Goal: Browse casually

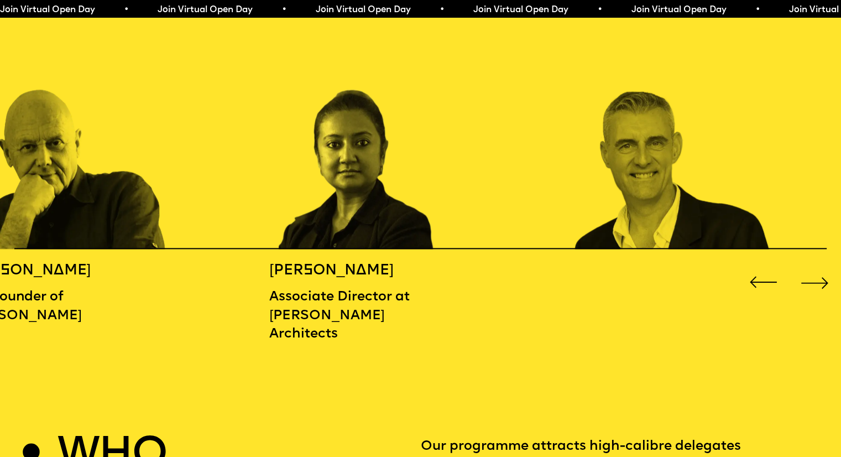
scroll to position [1337, 0]
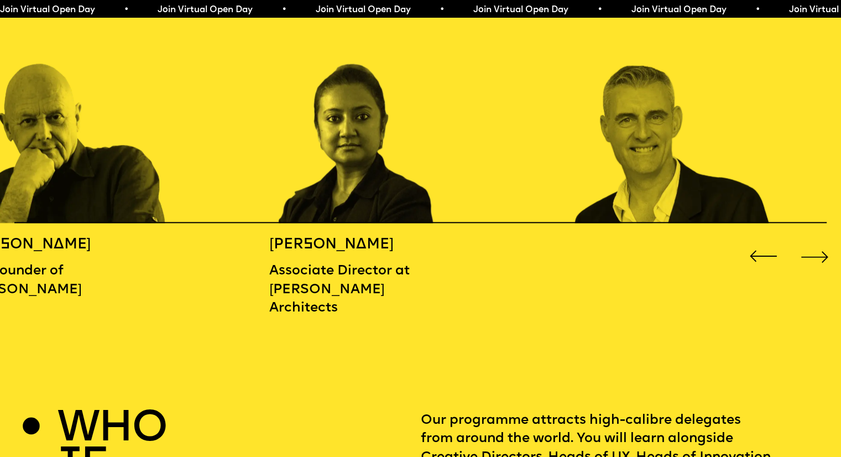
click at [803, 254] on div "Next slide" at bounding box center [815, 256] width 34 height 34
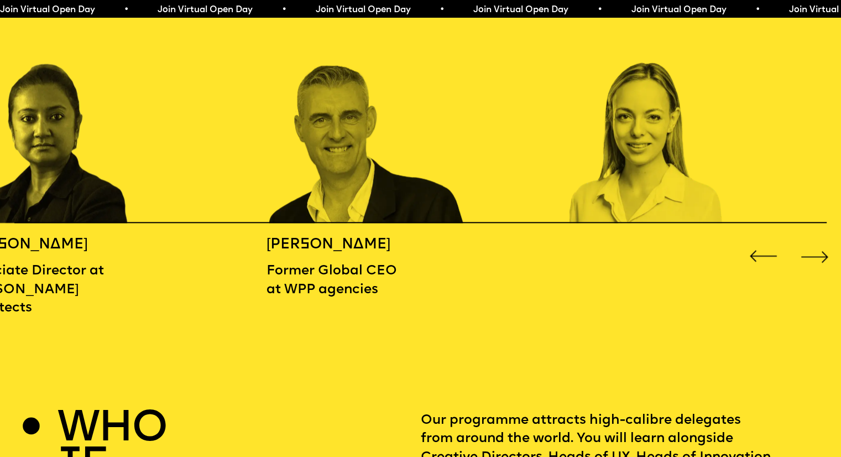
click at [803, 254] on div "Next slide" at bounding box center [815, 256] width 34 height 34
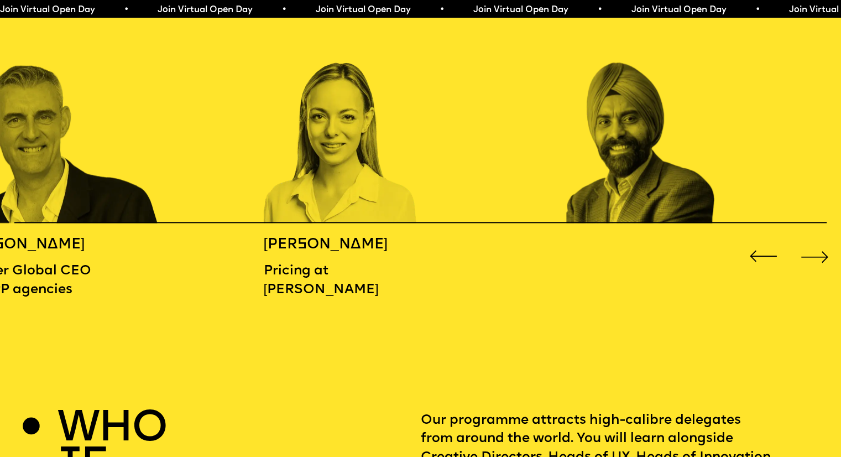
click at [803, 254] on div "Next slide" at bounding box center [815, 256] width 34 height 34
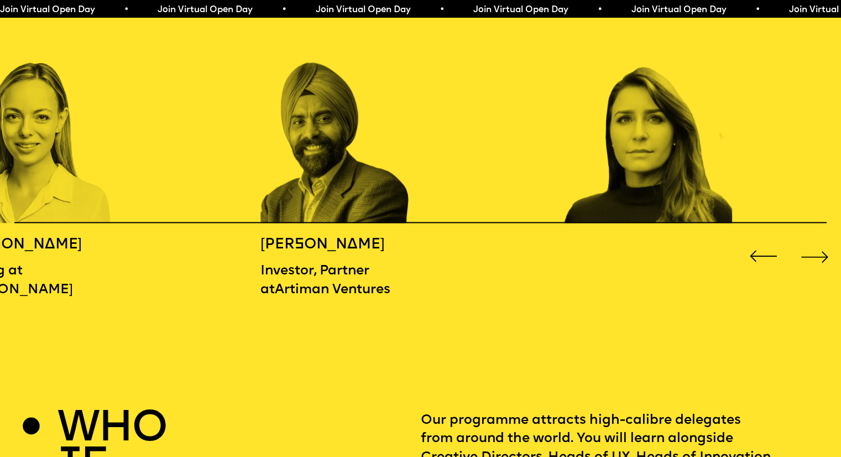
click at [803, 254] on div "Next slide" at bounding box center [815, 256] width 34 height 34
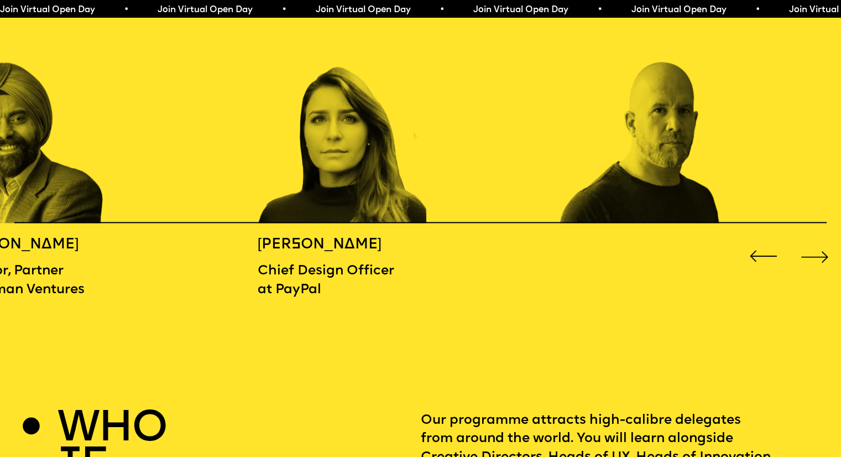
click at [803, 254] on div "Next slide" at bounding box center [815, 256] width 34 height 34
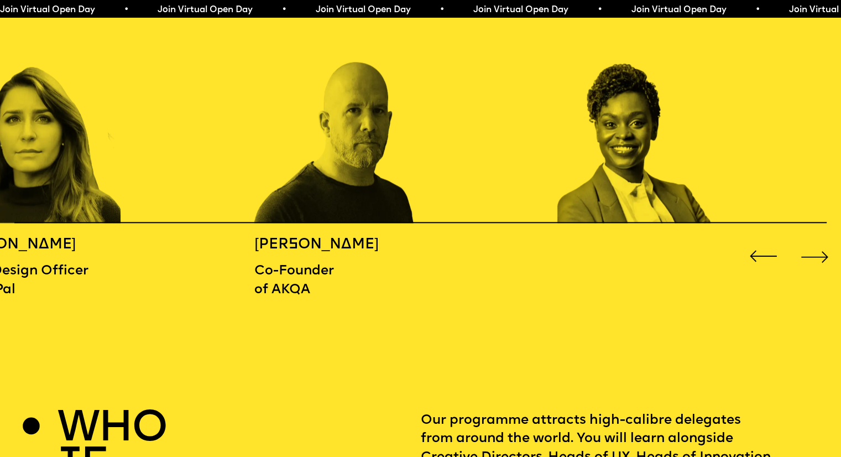
click at [803, 254] on div "Next slide" at bounding box center [815, 256] width 34 height 34
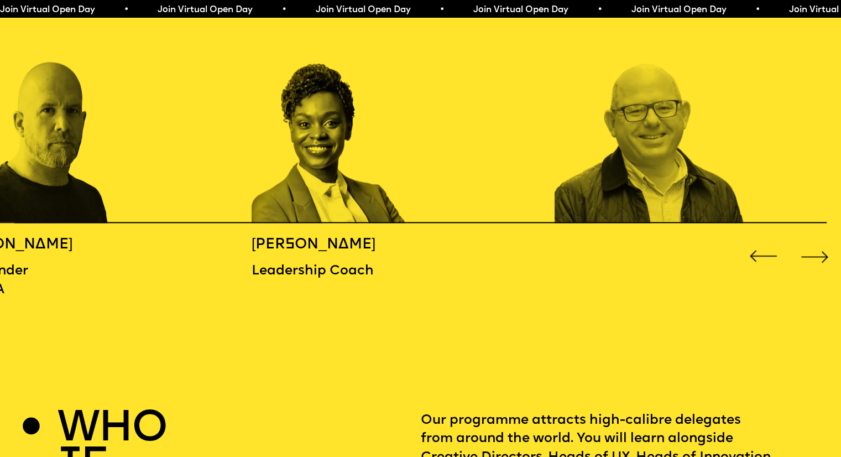
click at [803, 254] on div "Next slide" at bounding box center [815, 256] width 34 height 34
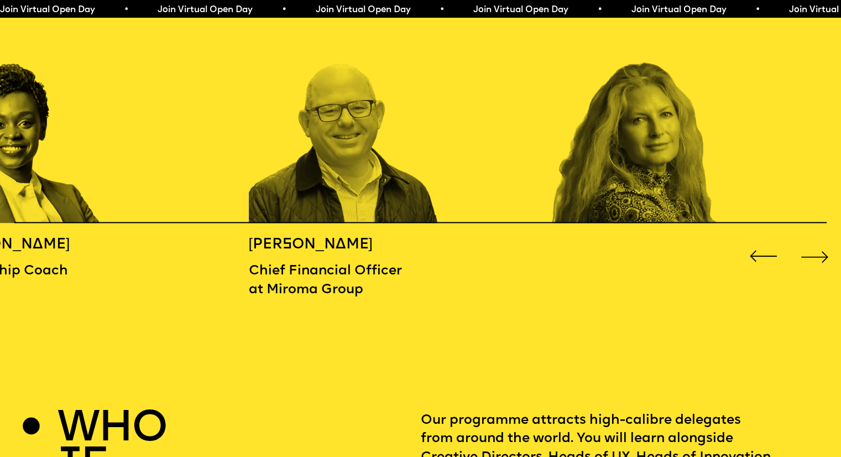
click at [803, 254] on div "Next slide" at bounding box center [815, 256] width 34 height 34
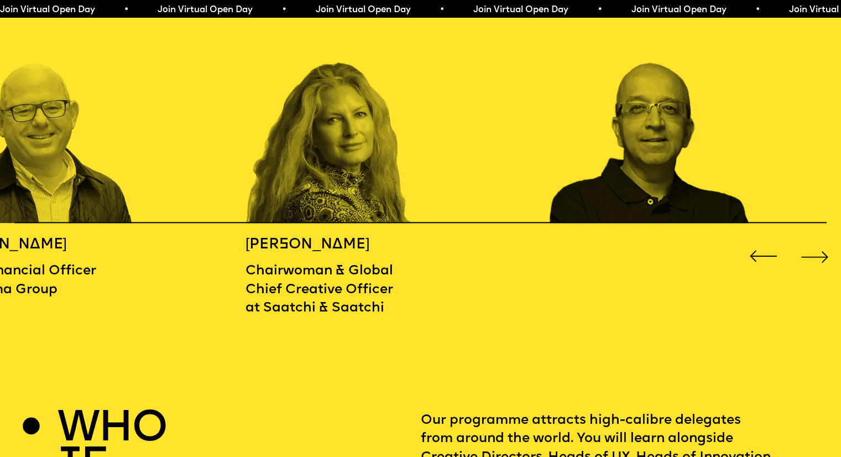
click at [803, 254] on div "Next slide" at bounding box center [815, 256] width 34 height 34
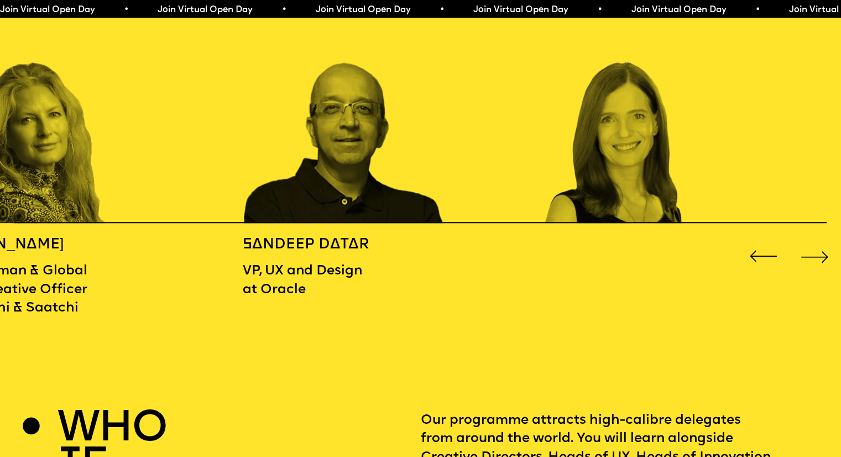
click at [803, 254] on div "Next slide" at bounding box center [815, 256] width 34 height 34
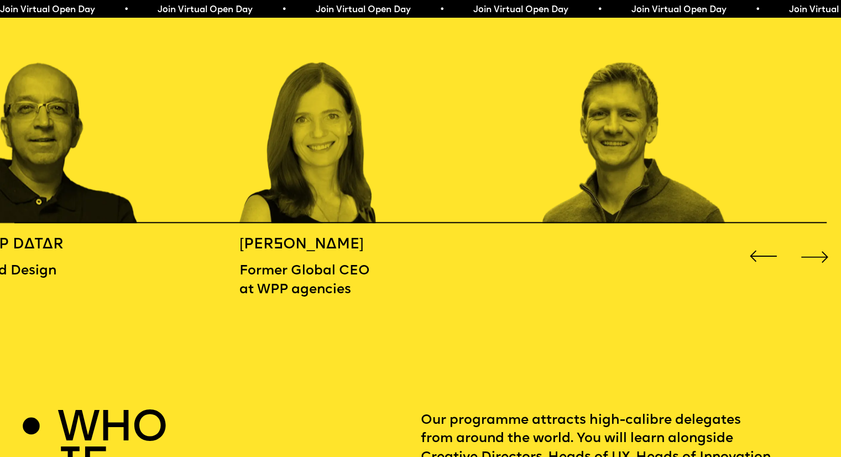
click at [803, 254] on div "Next slide" at bounding box center [815, 256] width 34 height 34
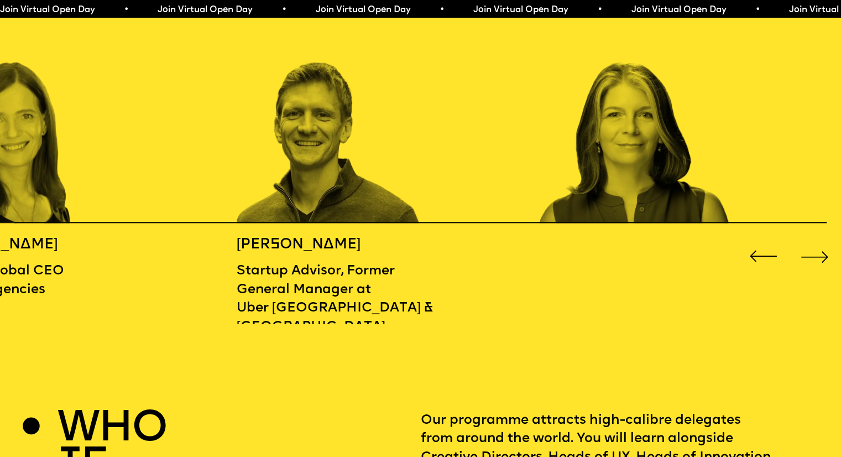
click at [803, 254] on div "Next slide" at bounding box center [815, 256] width 34 height 34
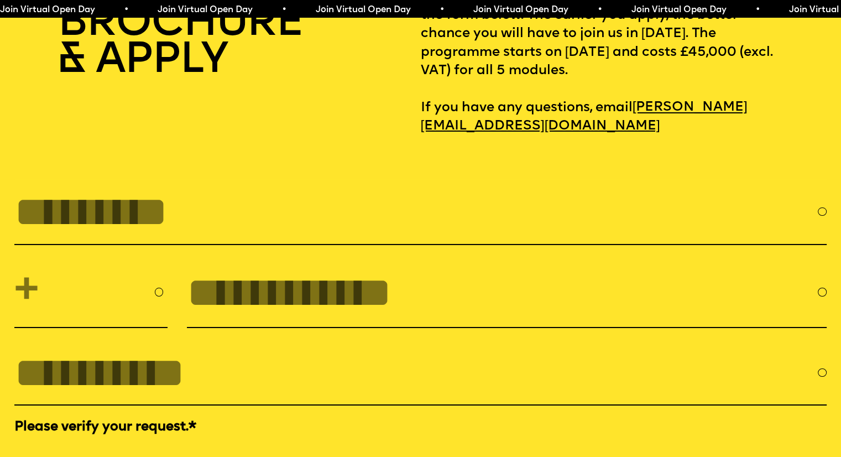
scroll to position [3744, 0]
